Goal: Task Accomplishment & Management: Manage account settings

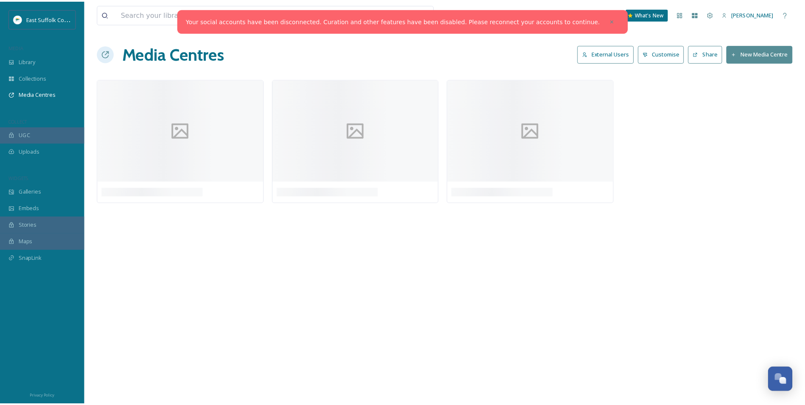
scroll to position [3235, 0]
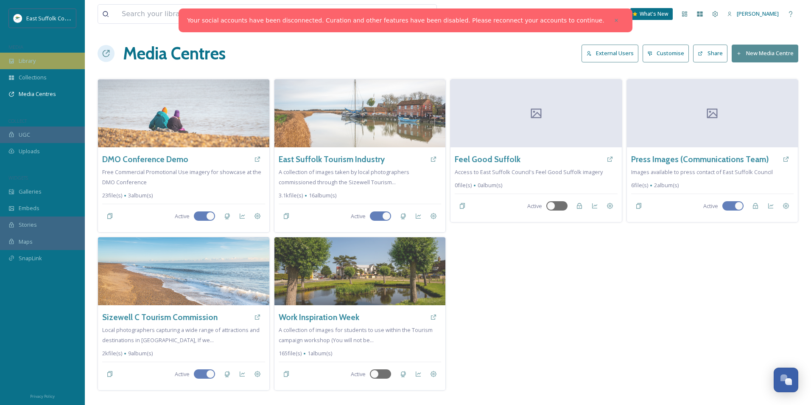
click at [33, 60] on span "Library" at bounding box center [27, 61] width 17 height 8
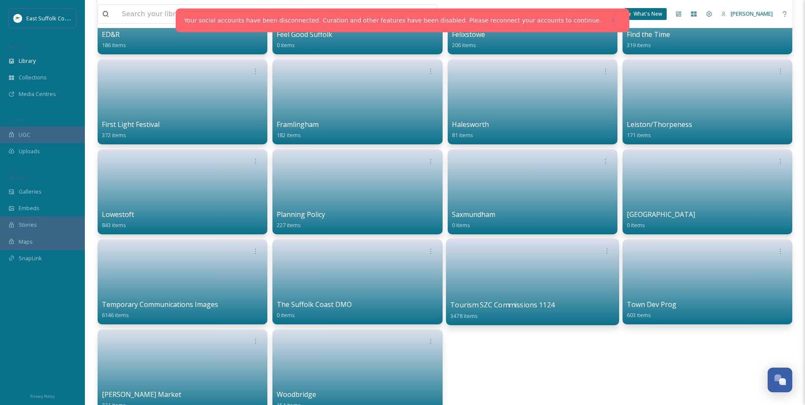
scroll to position [339, 0]
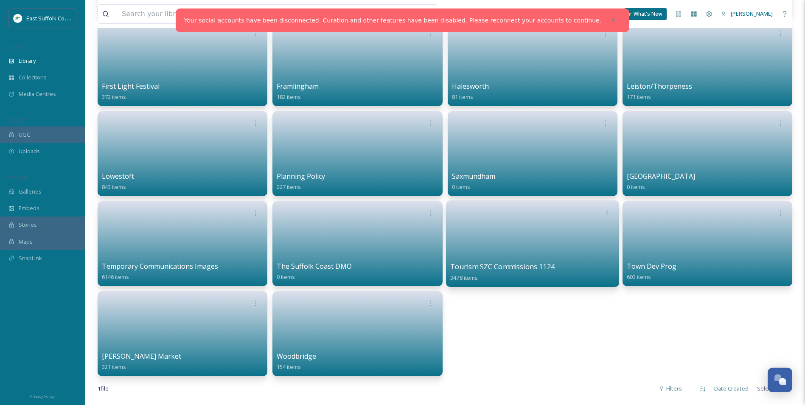
click at [546, 240] on link at bounding box center [532, 240] width 165 height 41
click at [539, 242] on link at bounding box center [532, 240] width 165 height 41
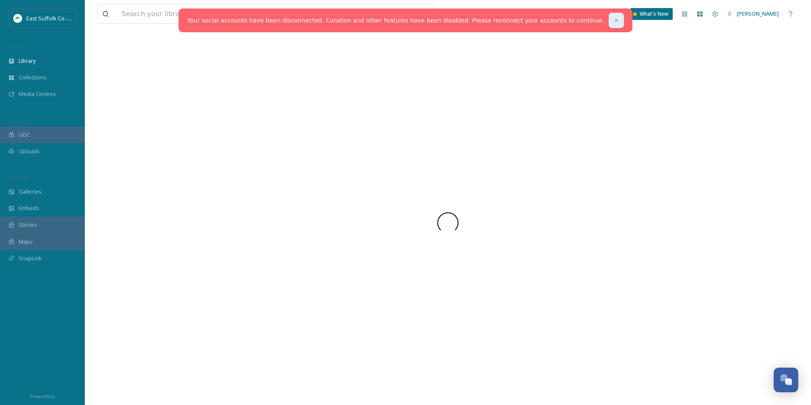
click at [613, 18] on icon at bounding box center [616, 20] width 6 height 6
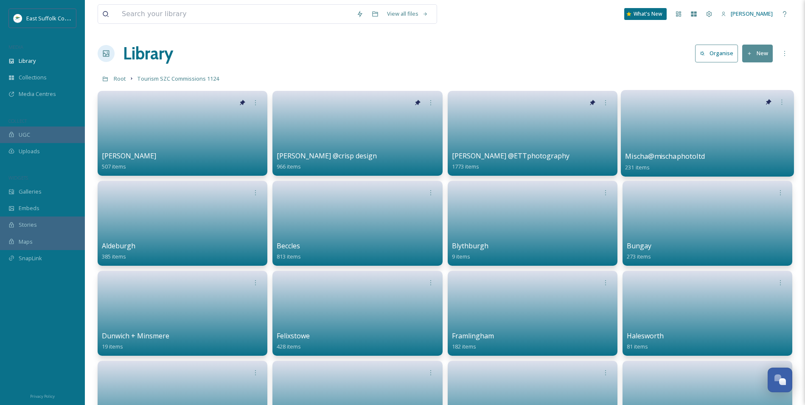
click at [694, 120] on link at bounding box center [707, 130] width 165 height 41
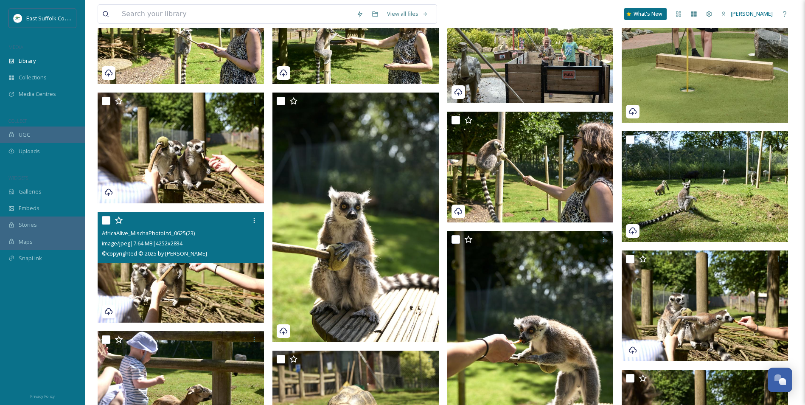
scroll to position [557, 0]
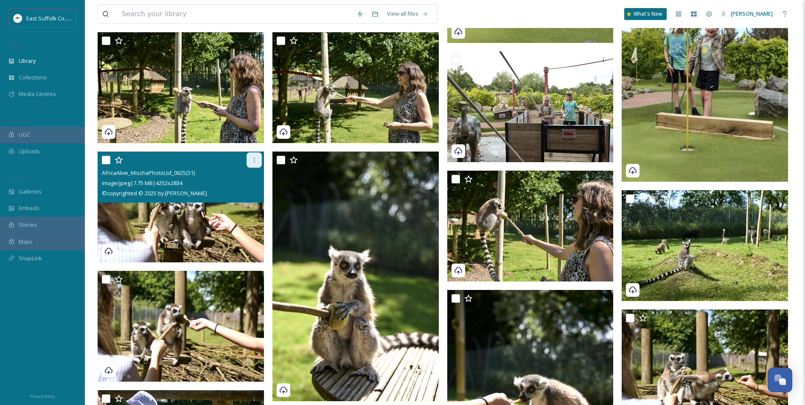
click at [256, 160] on icon at bounding box center [254, 160] width 7 height 7
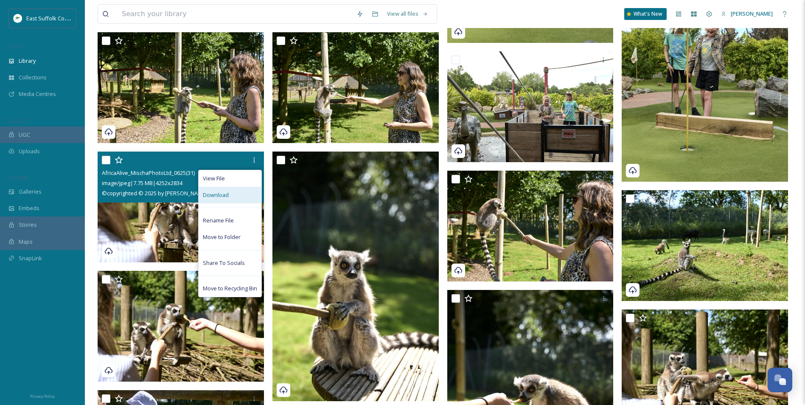
click at [233, 194] on div "Download" at bounding box center [230, 195] width 63 height 17
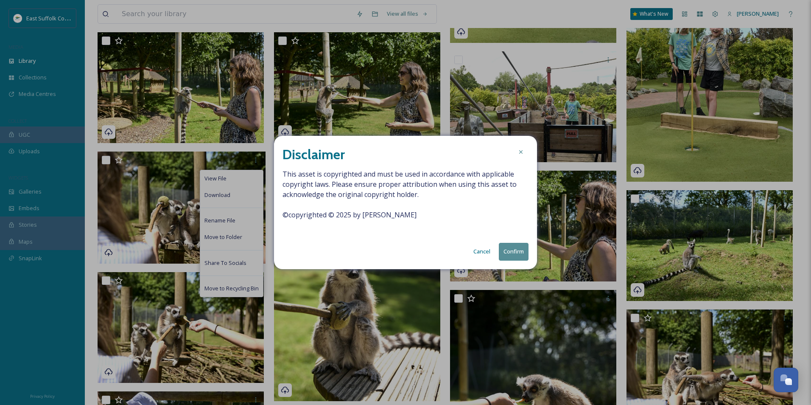
click at [507, 246] on button "Confirm" at bounding box center [514, 251] width 30 height 17
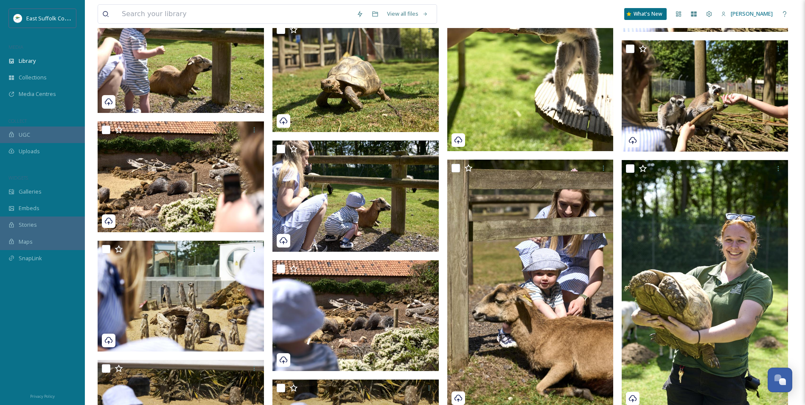
scroll to position [981, 0]
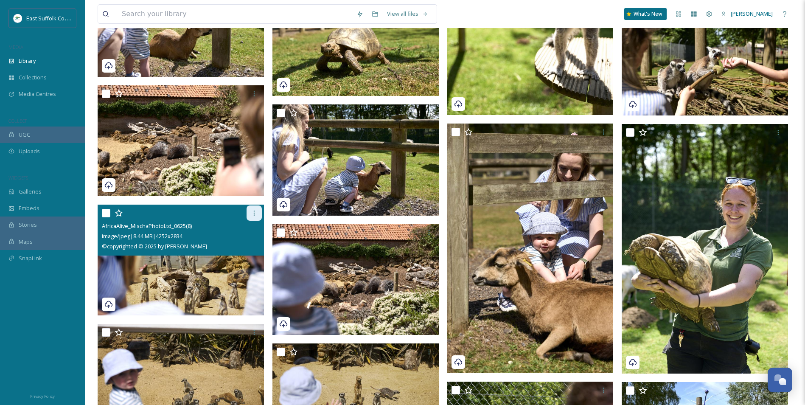
click at [254, 207] on div at bounding box center [253, 212] width 15 height 15
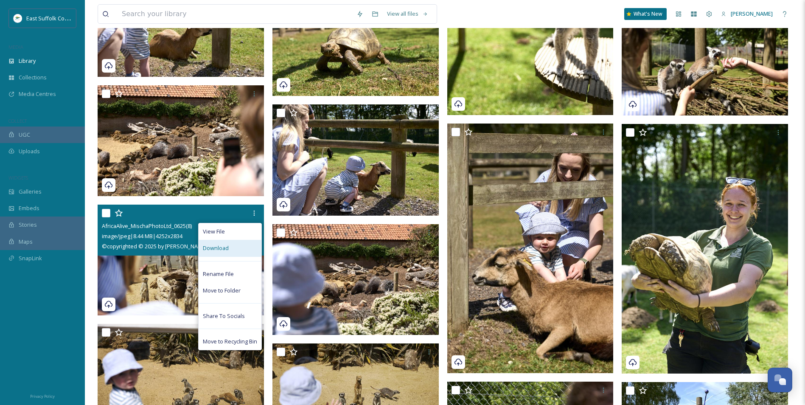
click at [229, 254] on div "Download" at bounding box center [230, 248] width 63 height 17
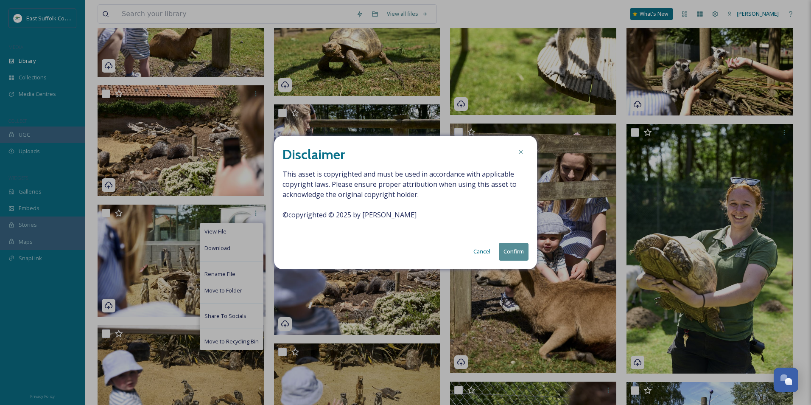
click at [507, 249] on button "Confirm" at bounding box center [514, 251] width 30 height 17
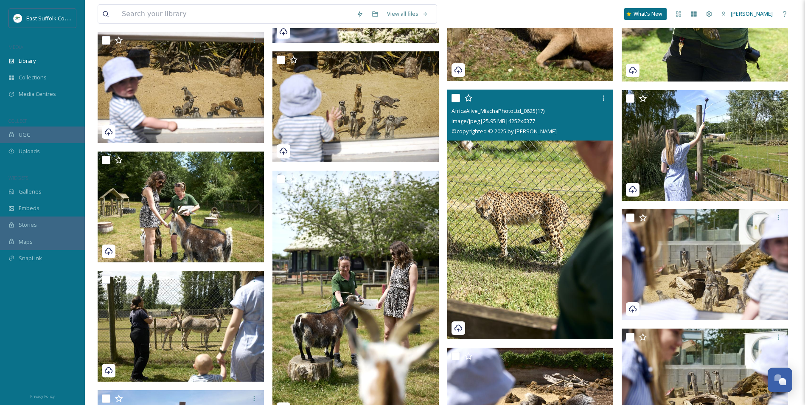
scroll to position [1278, 0]
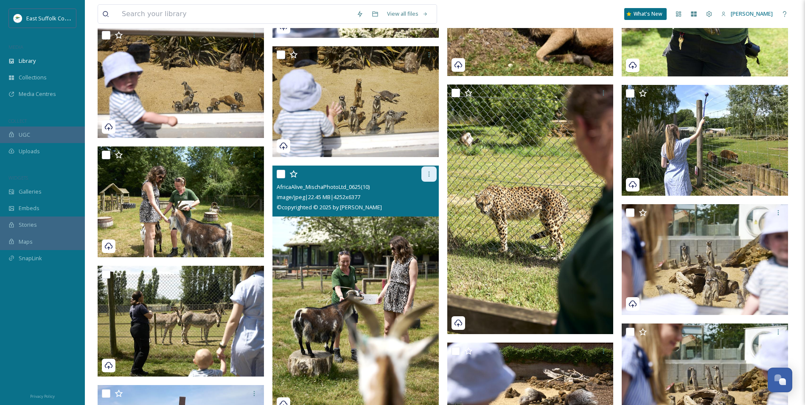
click at [429, 178] on div at bounding box center [428, 173] width 15 height 15
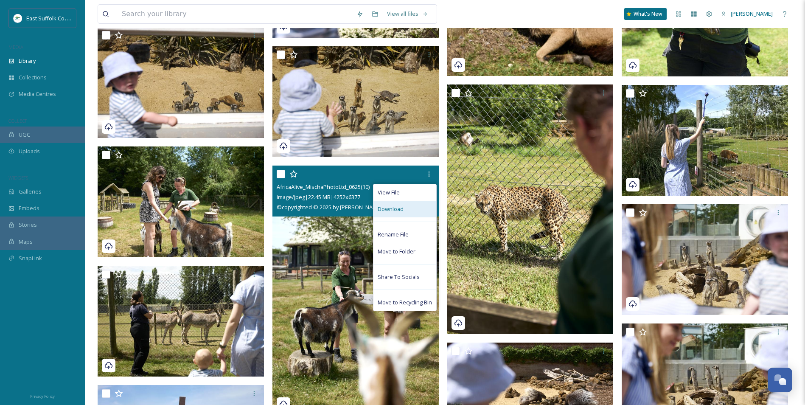
click at [394, 214] on div "Download" at bounding box center [404, 209] width 63 height 17
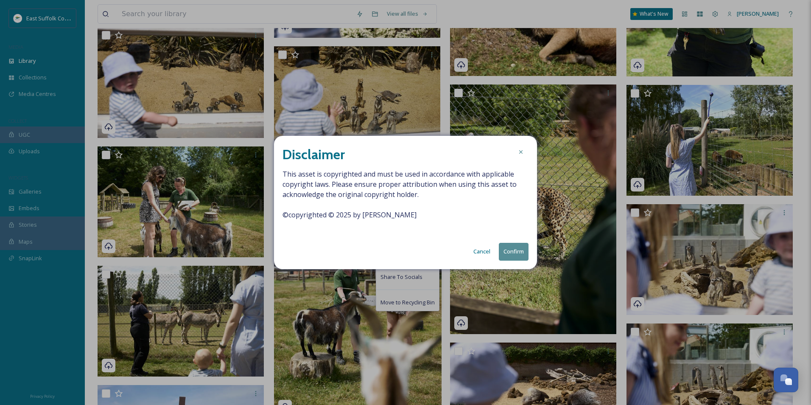
click at [515, 261] on div "Disclaimer This asset is copyrighted and must be used in accordance with applic…" at bounding box center [405, 202] width 263 height 133
click at [515, 258] on button "Confirm" at bounding box center [514, 251] width 30 height 17
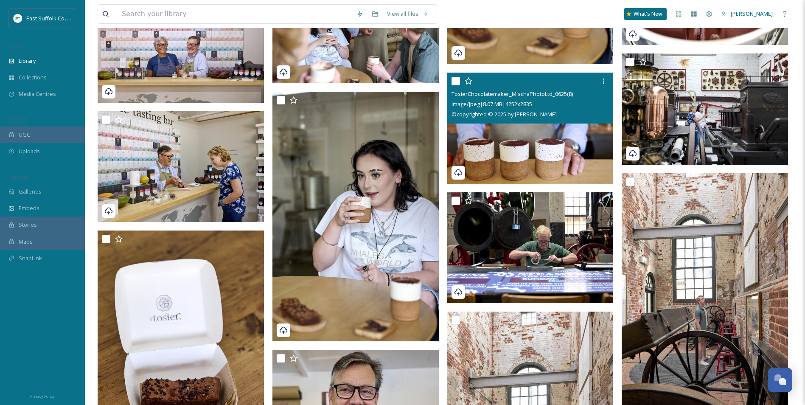
scroll to position [7727, 0]
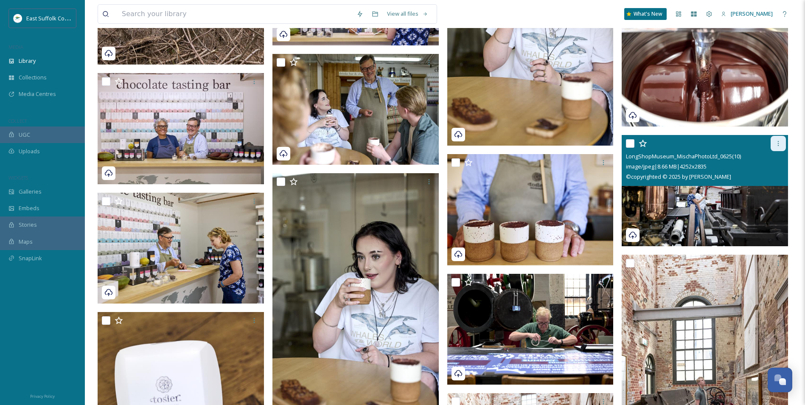
click at [780, 136] on div at bounding box center [777, 143] width 15 height 15
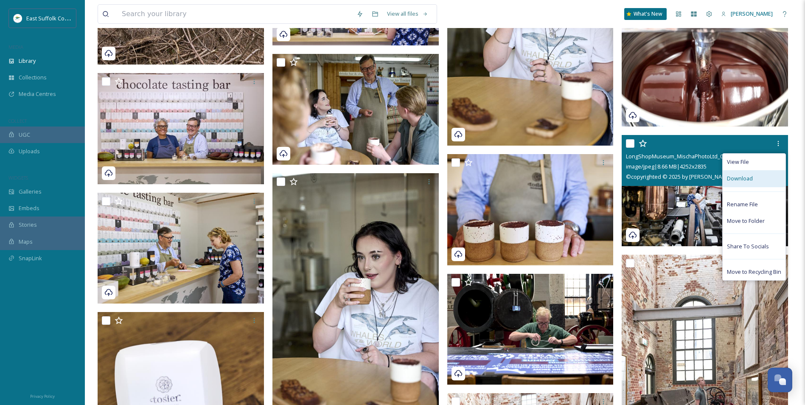
click at [744, 180] on span "Download" at bounding box center [740, 178] width 26 height 8
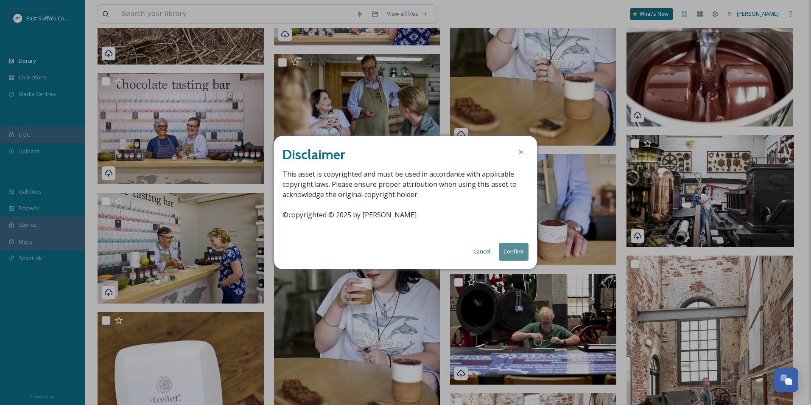
click at [507, 247] on button "Confirm" at bounding box center [514, 251] width 30 height 17
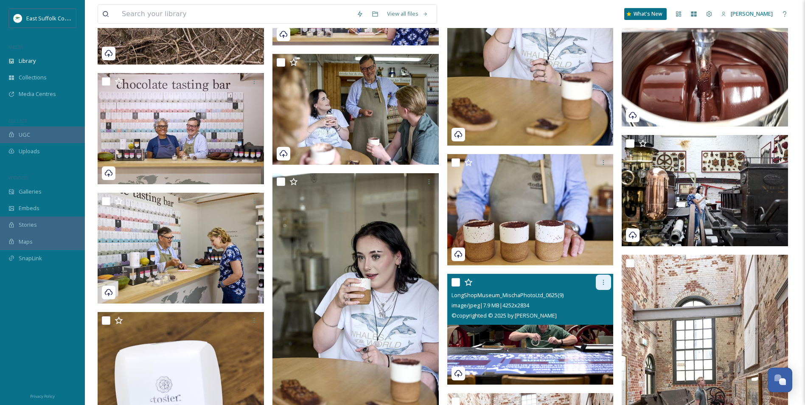
click at [597, 283] on div at bounding box center [603, 281] width 15 height 15
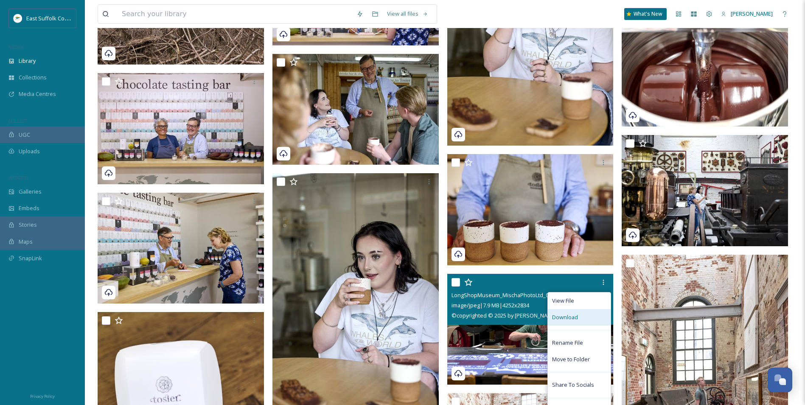
click at [565, 322] on div "Download" at bounding box center [579, 317] width 63 height 17
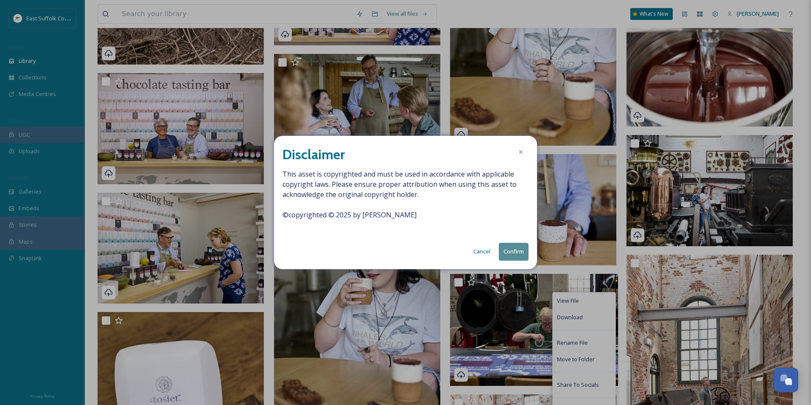
click at [514, 245] on button "Confirm" at bounding box center [514, 251] width 30 height 17
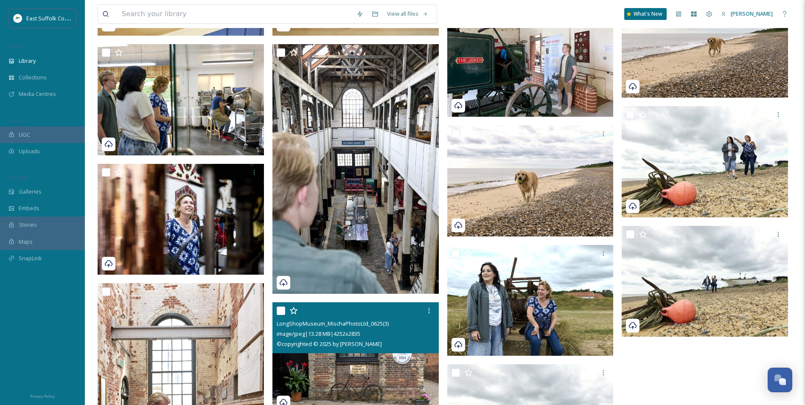
scroll to position [8321, 0]
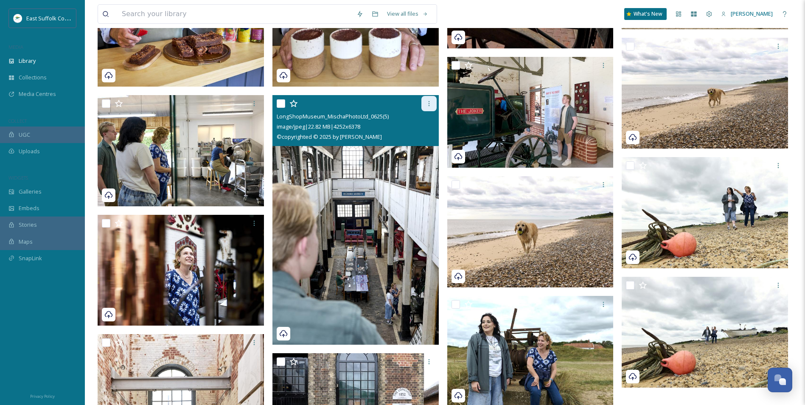
click at [428, 108] on div at bounding box center [428, 103] width 15 height 15
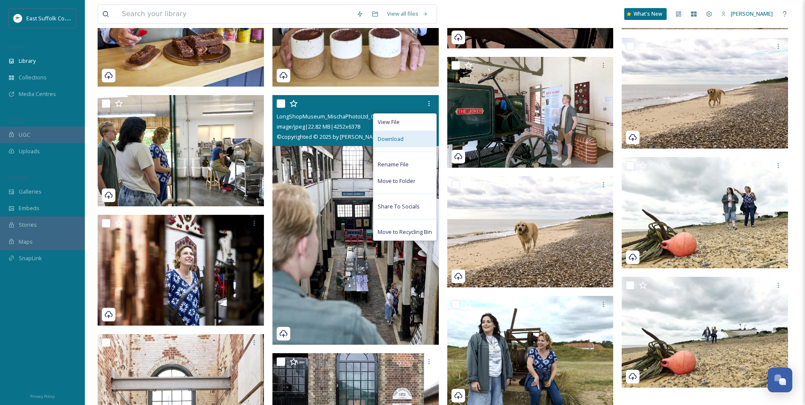
click at [410, 142] on div "Download" at bounding box center [404, 139] width 63 height 17
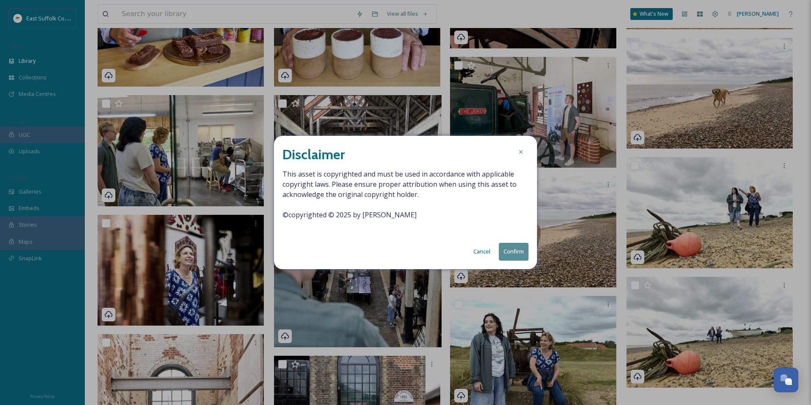
click at [505, 250] on button "Confirm" at bounding box center [514, 251] width 30 height 17
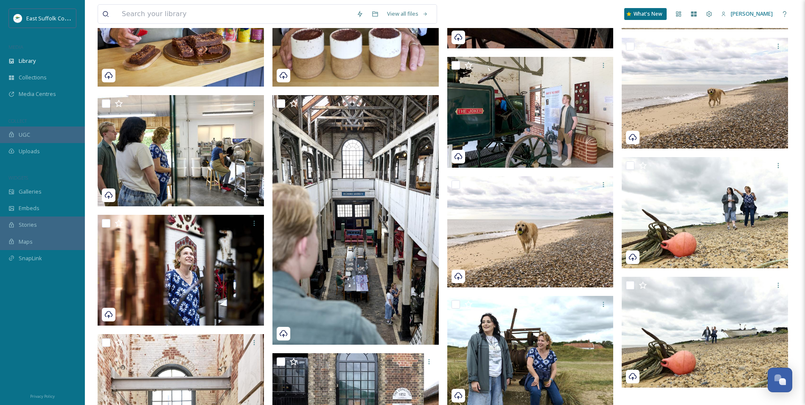
scroll to position [7939, 0]
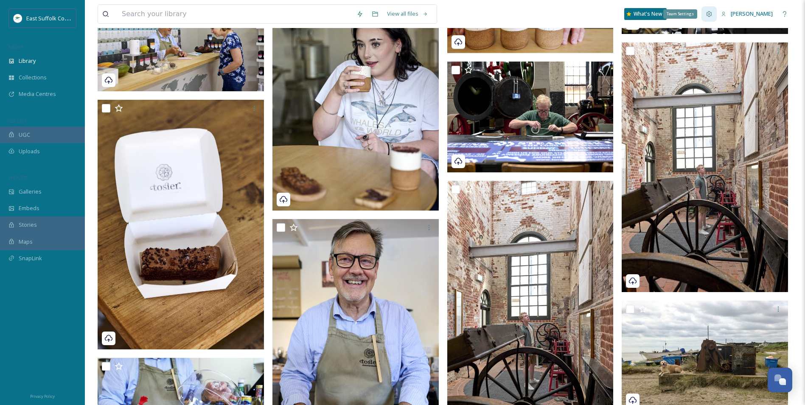
click at [712, 13] on icon at bounding box center [709, 14] width 7 height 7
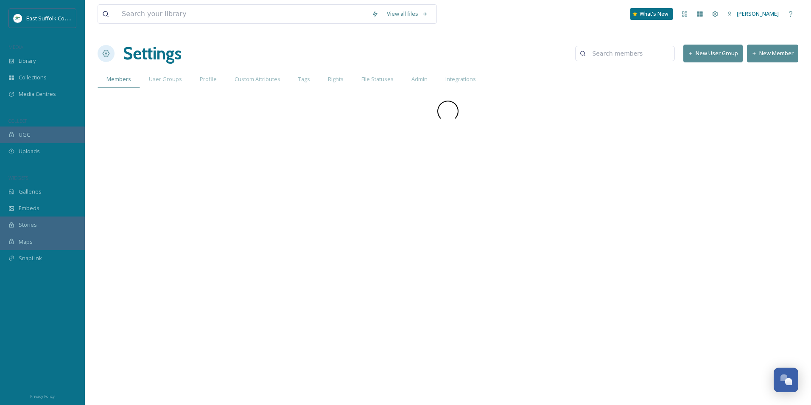
click at [762, 57] on button "New Member" at bounding box center [772, 53] width 51 height 17
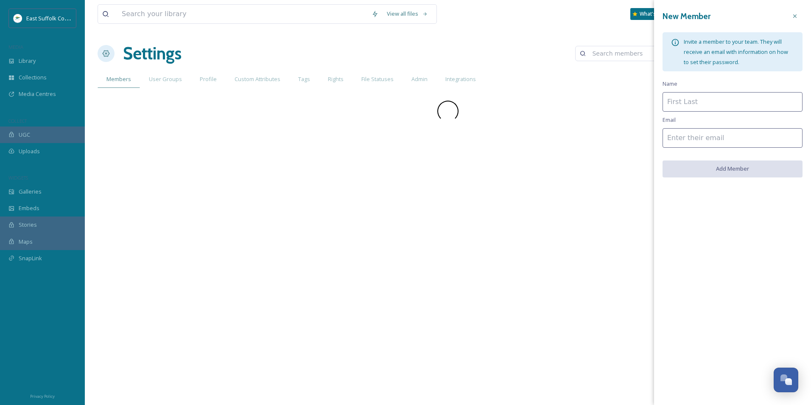
click at [734, 98] on input at bounding box center [733, 102] width 140 height 20
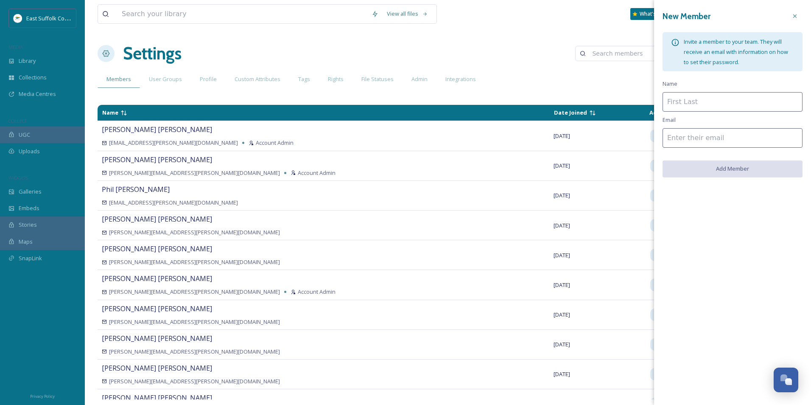
click at [739, 107] on input at bounding box center [733, 102] width 140 height 20
type input "[PERSON_NAME]"
click at [717, 134] on input at bounding box center [733, 138] width 140 height 20
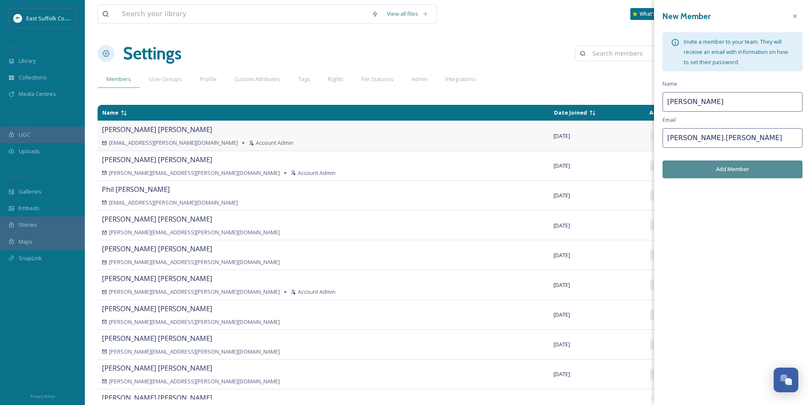
drag, startPoint x: 719, startPoint y: 143, endPoint x: 598, endPoint y: 122, distance: 122.7
click at [588, 121] on div "View all files What's New [PERSON_NAME] Settings New User Group New Member Memb…" at bounding box center [448, 202] width 726 height 405
paste input "[EMAIL_ADDRESS][PERSON_NAME][DOMAIN_NAME]"
type input "[PERSON_NAME][EMAIL_ADDRESS][PERSON_NAME][DOMAIN_NAME]"
click at [720, 163] on button "Add Member" at bounding box center [733, 168] width 140 height 17
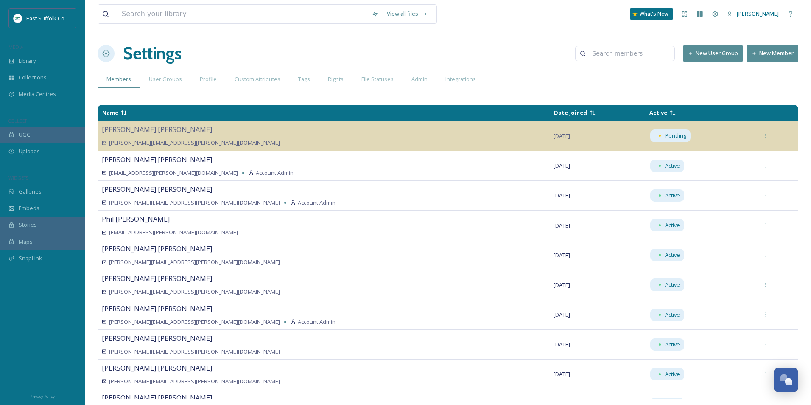
click at [509, 87] on div "Members User Groups Profile Custom Attributes Tags Rights File Statuses Admin I…" at bounding box center [448, 78] width 701 height 17
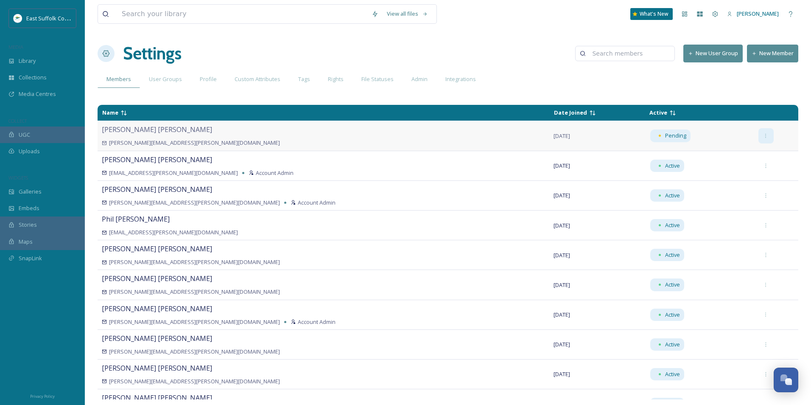
click at [759, 135] on div at bounding box center [766, 135] width 15 height 15
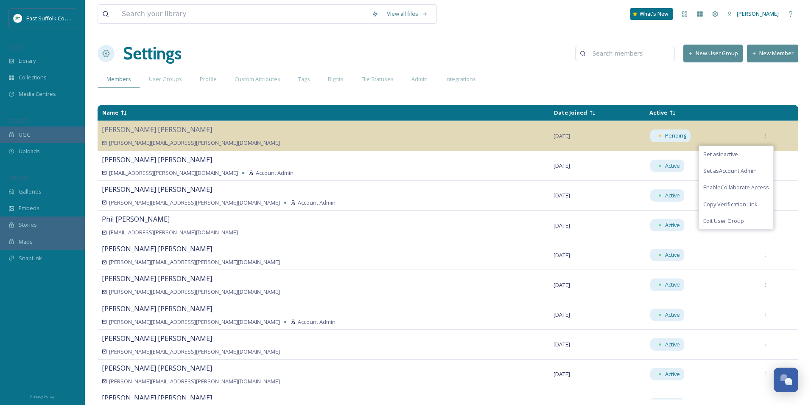
click at [530, 82] on div "Members User Groups Profile Custom Attributes Tags Rights File Statuses Admin I…" at bounding box center [448, 78] width 701 height 17
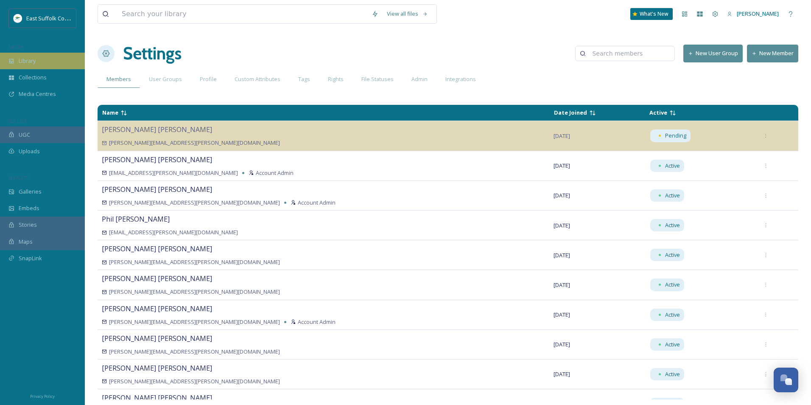
click at [49, 63] on div "Library" at bounding box center [42, 61] width 85 height 17
